Goal: Task Accomplishment & Management: Use online tool/utility

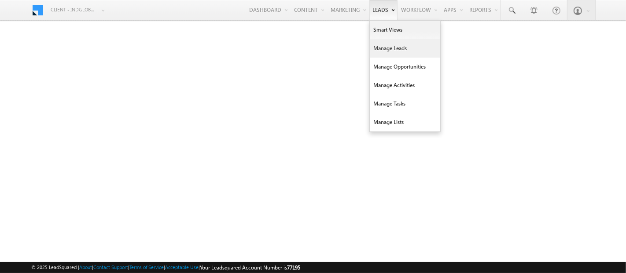
click at [380, 51] on link "Manage Leads" at bounding box center [405, 48] width 70 height 18
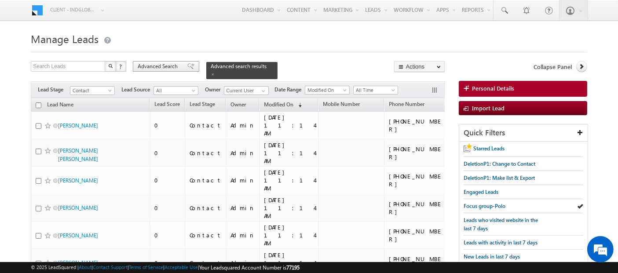
click at [173, 67] on span "Advanced Search" at bounding box center [159, 66] width 43 height 8
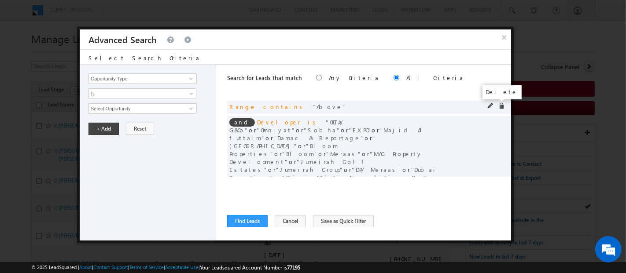
click at [498, 104] on span at bounding box center [501, 106] width 6 height 6
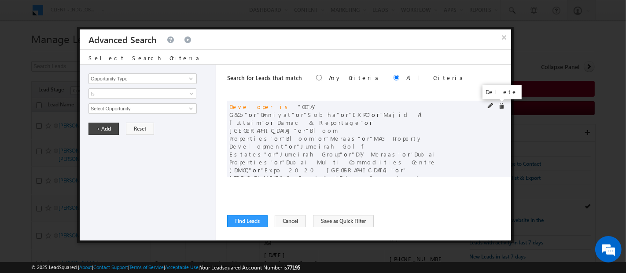
click at [498, 106] on span at bounding box center [501, 106] width 6 height 6
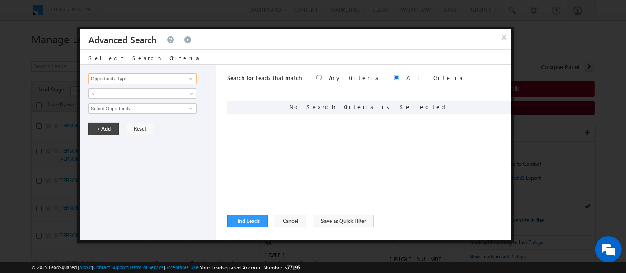
click at [157, 76] on input "Opportunity Type" at bounding box center [142, 78] width 108 height 11
click at [156, 95] on link "Focus Project" at bounding box center [142, 97] width 108 height 10
type input "Focus Project"
click at [154, 110] on input "text" at bounding box center [142, 108] width 108 height 11
type input "Polo"
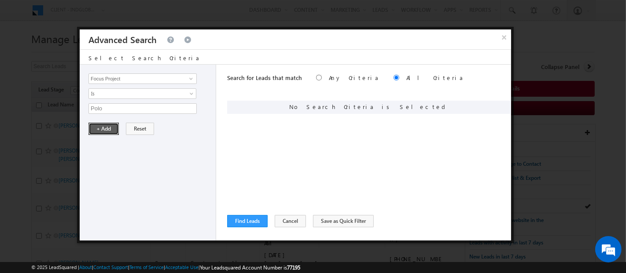
click at [106, 126] on button "+ Add" at bounding box center [103, 129] width 30 height 12
click at [249, 221] on button "Find Leads" at bounding box center [247, 221] width 40 height 12
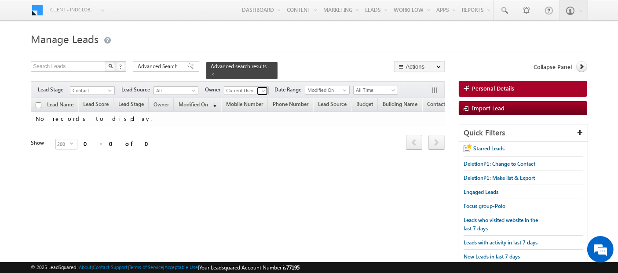
click at [265, 88] on span at bounding box center [263, 91] width 7 height 7
type input "[PERSON_NAME]"
click at [390, 46] on h1 "Manage Leads" at bounding box center [309, 37] width 556 height 17
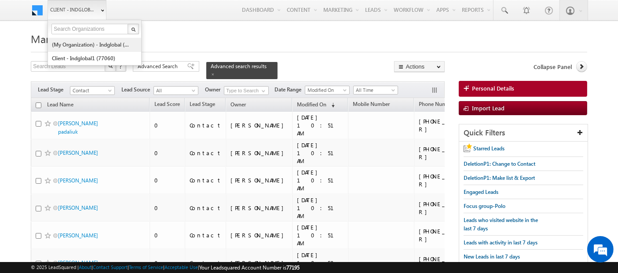
click at [79, 45] on link "(My Organization) - indglobal (48060)" at bounding box center [91, 45] width 81 height 14
